Goal: Find specific page/section

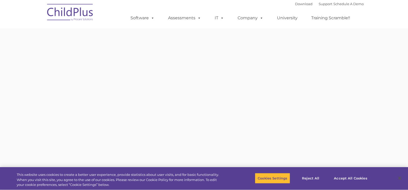
type input ""
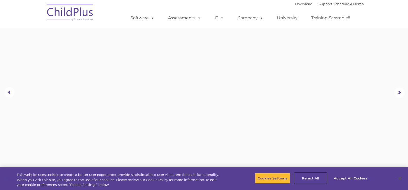
click at [307, 177] on button "Reject All" at bounding box center [311, 178] width 32 height 11
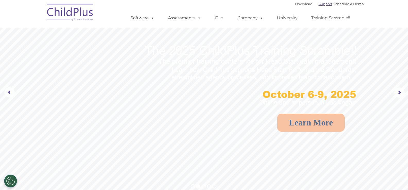
click at [319, 4] on link "Support" at bounding box center [326, 4] width 14 height 4
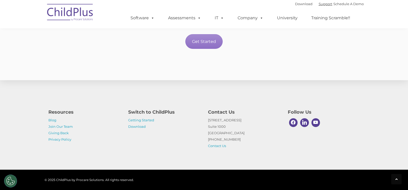
scroll to position [935, 0]
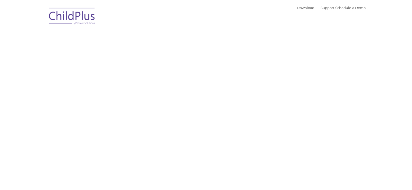
type input ""
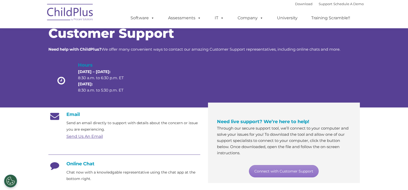
scroll to position [8, 0]
